Goal: Task Accomplishment & Management: Check status

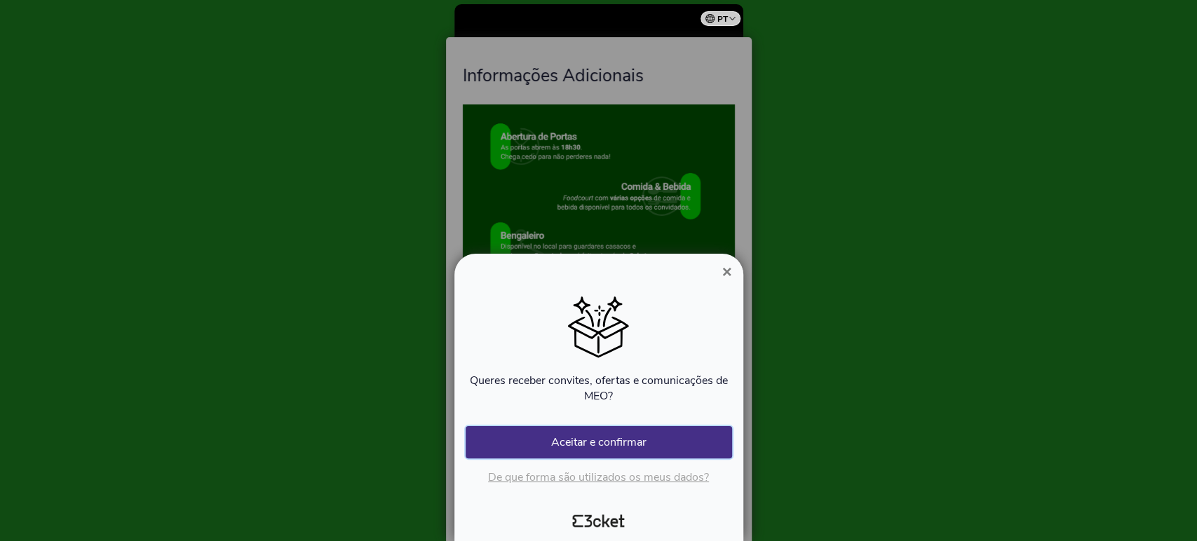
click at [618, 442] on button "Aceitar e confirmar" at bounding box center [599, 442] width 266 height 32
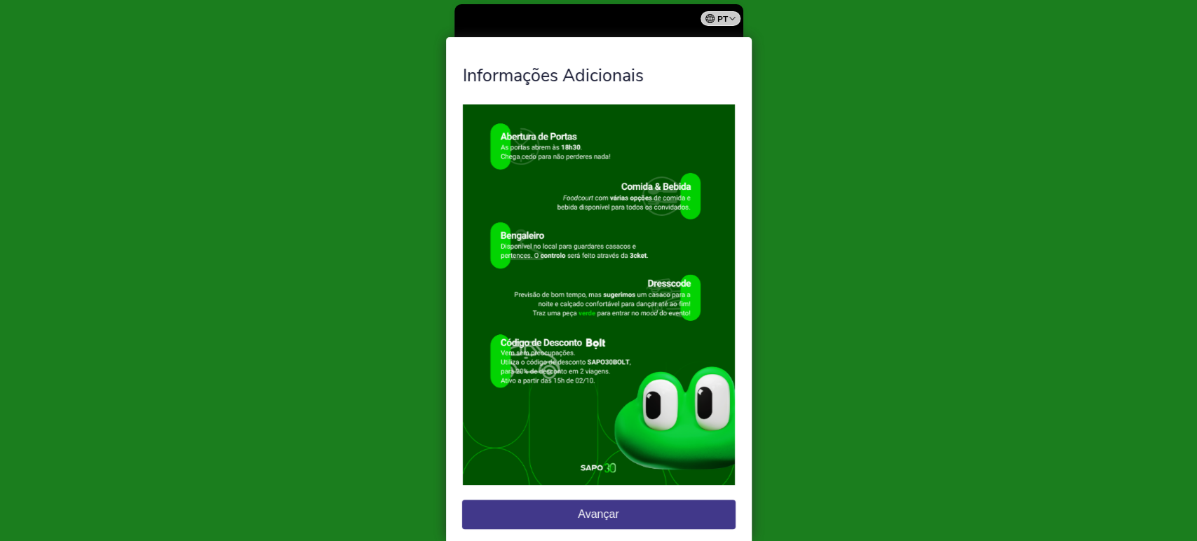
click at [606, 519] on button "Avançar" at bounding box center [598, 514] width 273 height 29
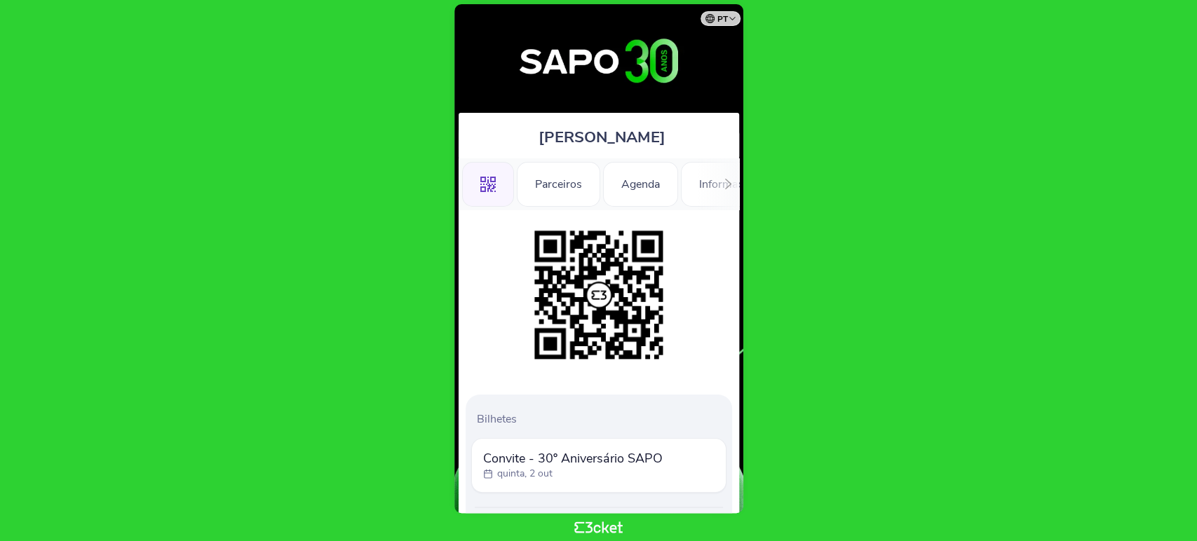
click at [720, 186] on div at bounding box center [728, 183] width 22 height 51
click at [559, 184] on div "Informações Adicionais" at bounding box center [560, 184] width 154 height 45
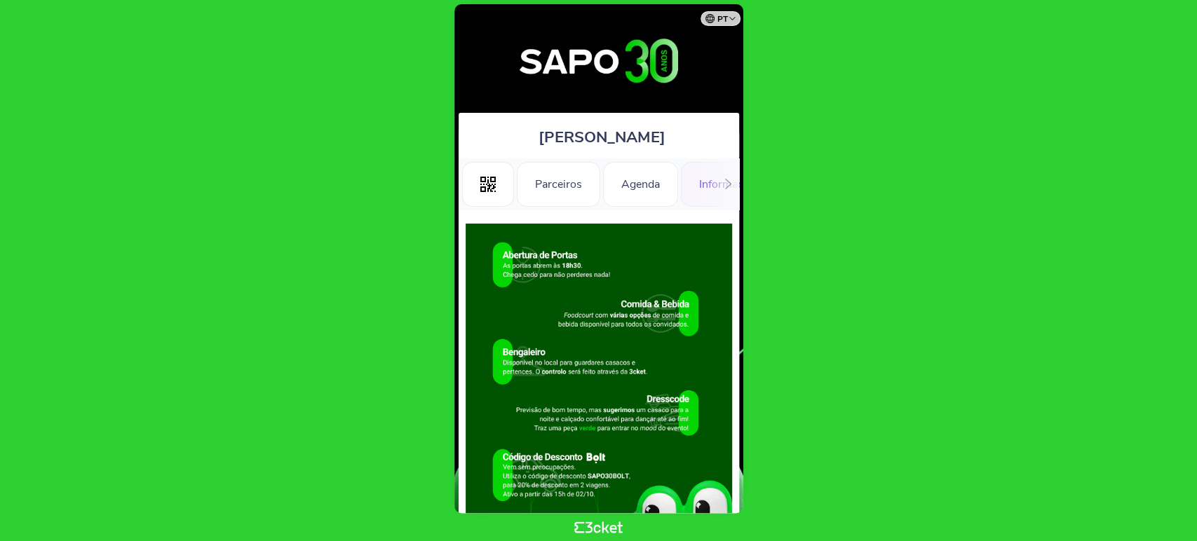
click at [725, 184] on icon at bounding box center [728, 184] width 11 height 11
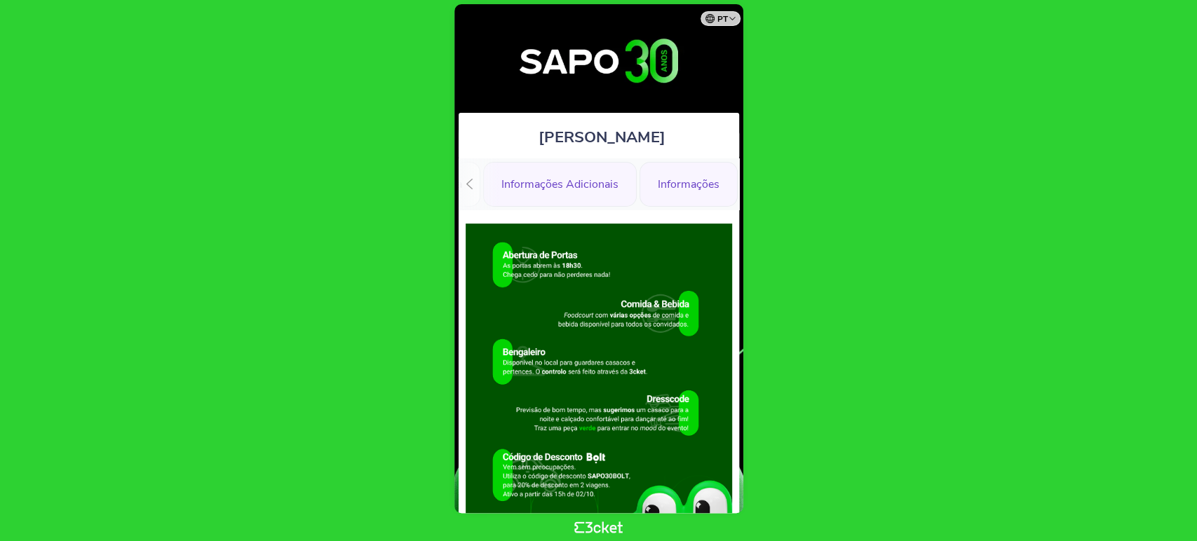
click at [682, 198] on div "Informações" at bounding box center [689, 184] width 98 height 45
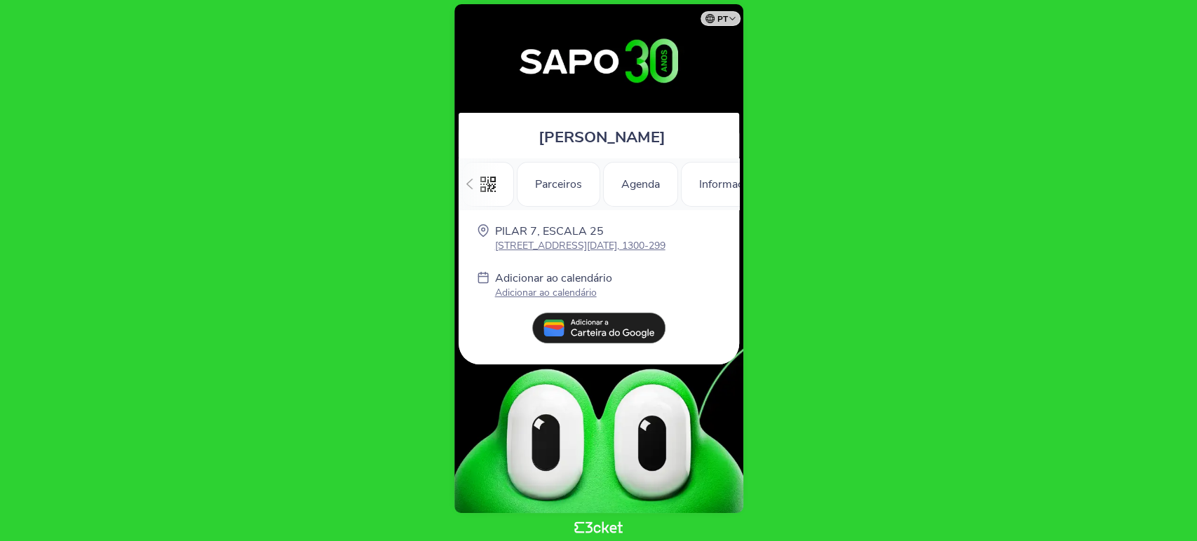
scroll to position [0, 198]
click at [466, 178] on div at bounding box center [470, 183] width 22 height 51
click at [488, 192] on div ".st0{fill-rule:evenodd;clip-rule:evenodd;}" at bounding box center [488, 184] width 52 height 45
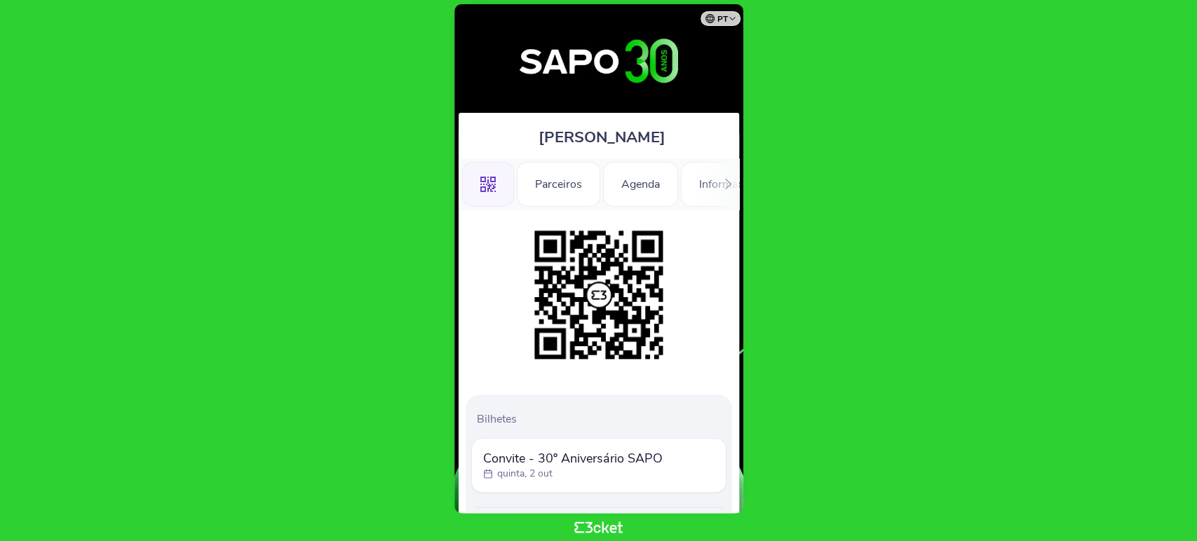
click at [530, 456] on span "Convite - 30º Aniversário SAPO" at bounding box center [573, 458] width 180 height 17
click at [553, 454] on span "Convite - 30º Aniversário SAPO" at bounding box center [573, 458] width 180 height 17
click at [549, 468] on p "quinta, 2 out" at bounding box center [524, 474] width 55 height 14
click at [536, 475] on p "quinta, 2 out" at bounding box center [524, 474] width 55 height 14
click at [501, 478] on p "quinta, 2 out" at bounding box center [524, 474] width 55 height 14
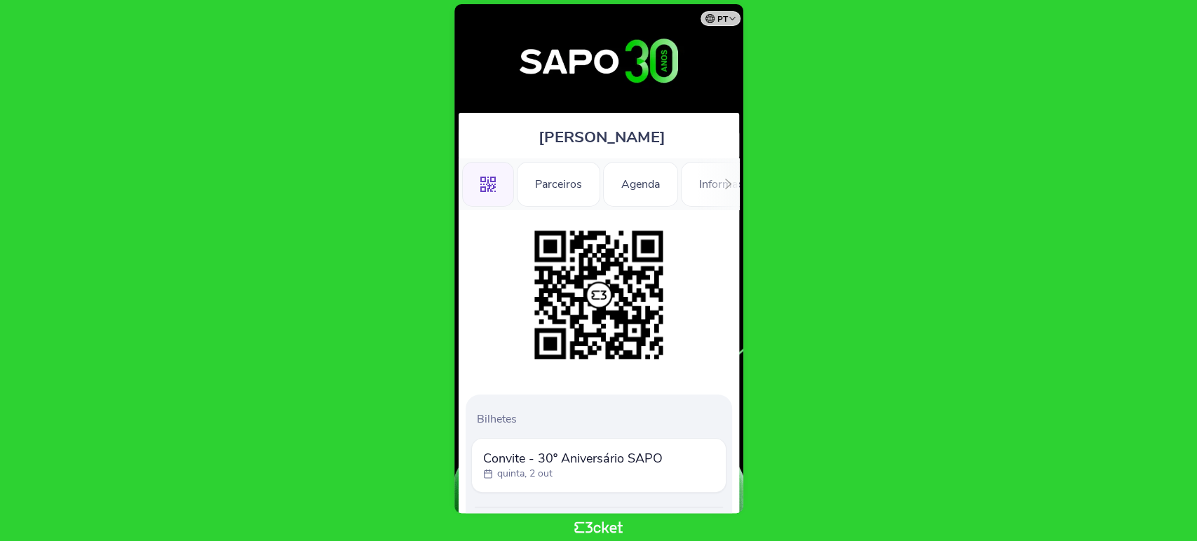
click at [494, 454] on span "Convite - 30º Aniversário SAPO" at bounding box center [573, 458] width 180 height 17
click at [498, 432] on div "Bilhetes Convite - 30º Aniversário SAPO [DATE] Ver bilhetes enviados" at bounding box center [599, 473] width 266 height 156
click at [494, 409] on div "Bilhetes Convite - 30º Aniversário SAPO [DATE] Ver bilhetes enviados" at bounding box center [599, 473] width 266 height 156
click at [602, 438] on div "Convite - 30º Aniversário SAPO [DATE]" at bounding box center [598, 465] width 255 height 55
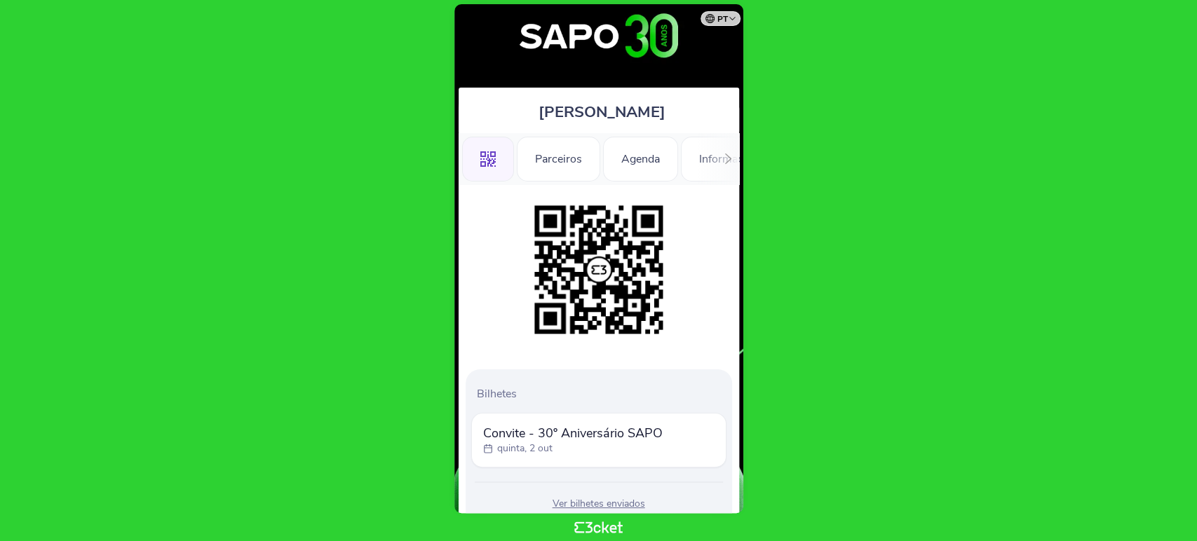
scroll to position [71, 0]
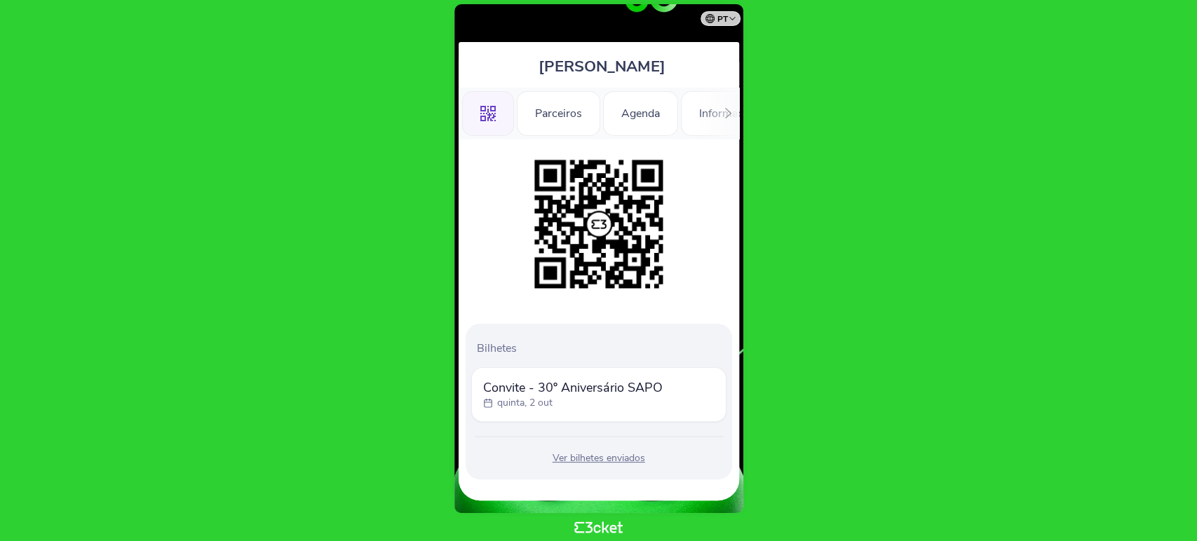
click at [637, 386] on span "Convite - 30º Aniversário SAPO" at bounding box center [573, 387] width 180 height 17
click at [609, 219] on img at bounding box center [598, 224] width 143 height 143
click at [575, 222] on img at bounding box center [598, 224] width 143 height 143
click at [579, 459] on div "Ver bilhetes enviados" at bounding box center [598, 459] width 255 height 14
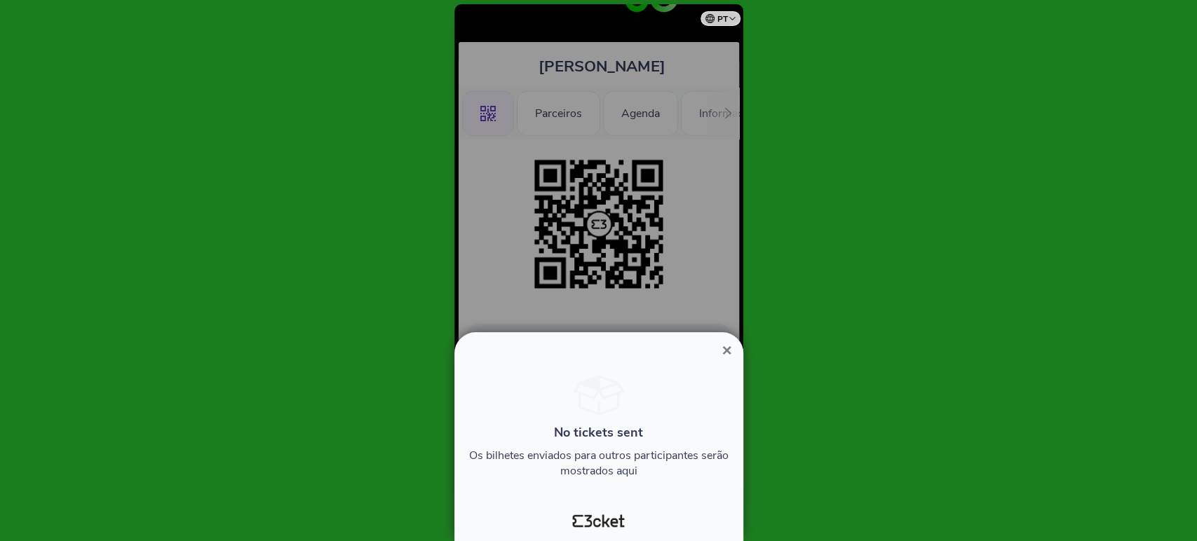
click at [730, 353] on span "×" at bounding box center [727, 350] width 10 height 19
